Goal: Transaction & Acquisition: Purchase product/service

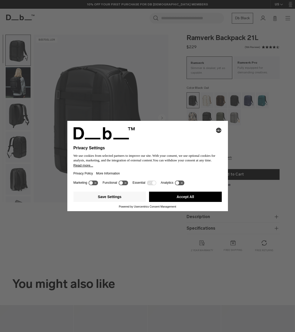
click at [181, 199] on button "Accept All" at bounding box center [185, 197] width 73 height 10
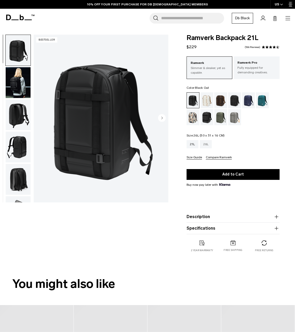
click at [204, 143] on div "26L" at bounding box center [206, 144] width 12 height 8
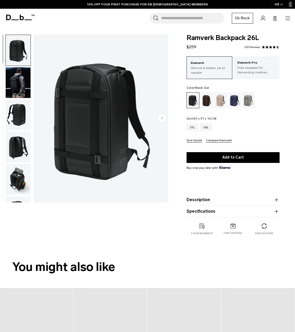
click at [14, 88] on img "button" at bounding box center [18, 82] width 25 height 31
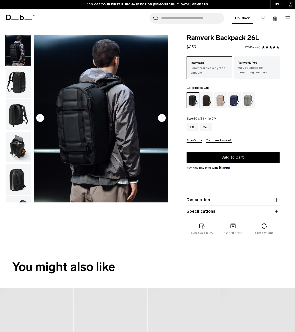
click at [19, 109] on img "button" at bounding box center [18, 114] width 25 height 31
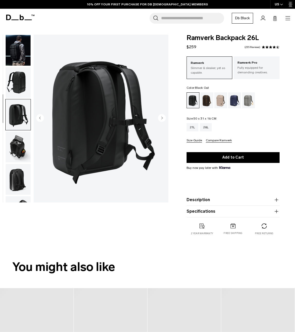
scroll to position [89, 0]
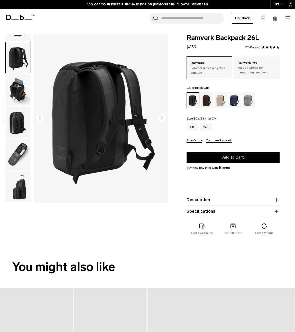
click at [21, 162] on img "button" at bounding box center [18, 154] width 25 height 31
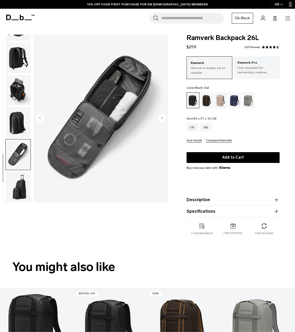
click at [18, 114] on img "button" at bounding box center [18, 122] width 25 height 31
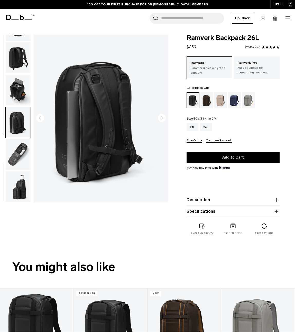
click at [18, 186] on img "button" at bounding box center [18, 186] width 25 height 31
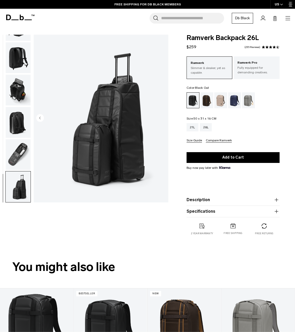
click at [21, 60] on img "button" at bounding box center [18, 57] width 25 height 31
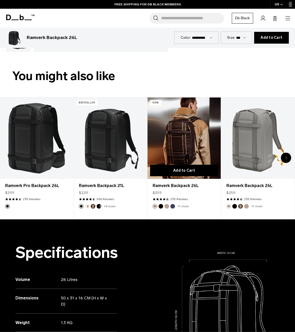
scroll to position [196, 0]
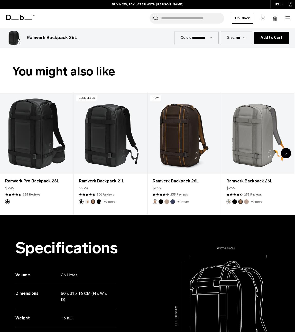
click at [288, 152] on div "Next slide" at bounding box center [286, 153] width 10 height 10
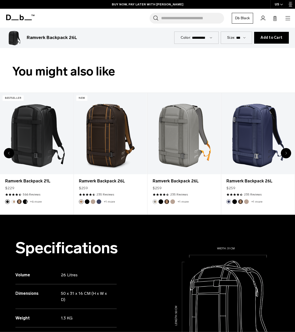
click at [288, 152] on div "Next slide" at bounding box center [286, 153] width 10 height 10
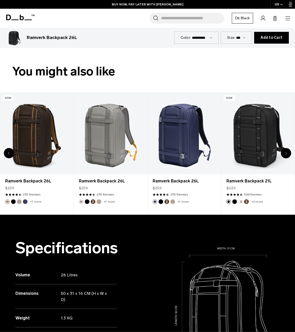
click at [288, 152] on div "Next slide" at bounding box center [286, 153] width 10 height 10
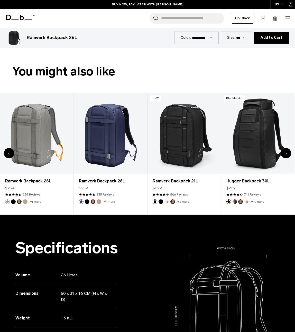
click at [288, 152] on div "Next slide" at bounding box center [286, 153] width 10 height 10
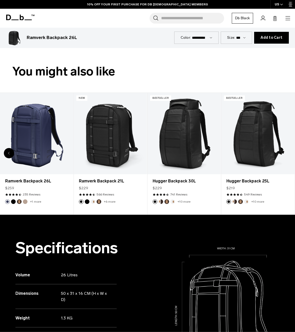
click at [288, 152] on div "8 / 8" at bounding box center [257, 133] width 73 height 81
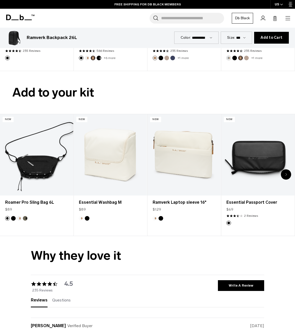
scroll to position [946, 0]
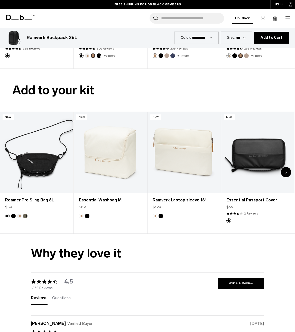
click at [285, 171] on icon "Next slide" at bounding box center [286, 172] width 2 height 3
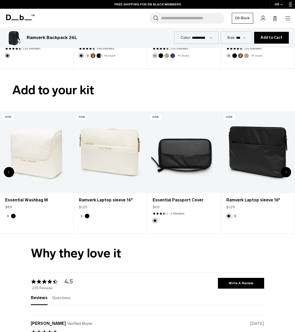
click at [285, 171] on icon "Next slide" at bounding box center [286, 172] width 2 height 3
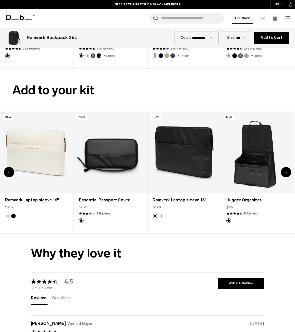
click at [285, 171] on icon "Next slide" at bounding box center [286, 172] width 2 height 3
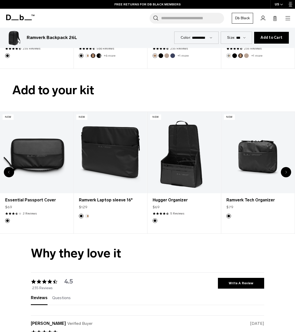
click at [285, 171] on icon "Next slide" at bounding box center [286, 172] width 2 height 3
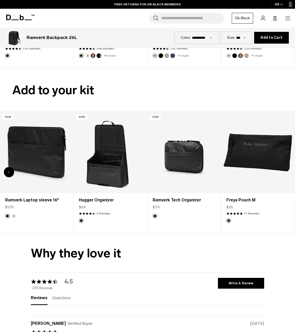
click at [285, 153] on div "8 / 8" at bounding box center [257, 152] width 73 height 81
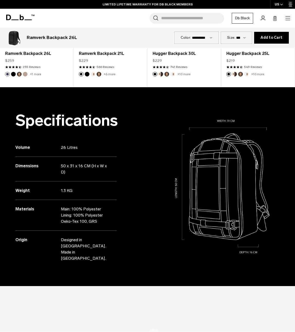
scroll to position [0, 0]
